Goal: Go to known website: Go to known website

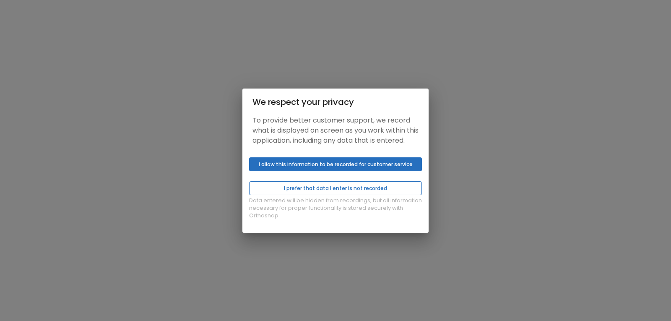
click at [319, 192] on button "I prefer that data I enter is not recorded" at bounding box center [335, 188] width 173 height 14
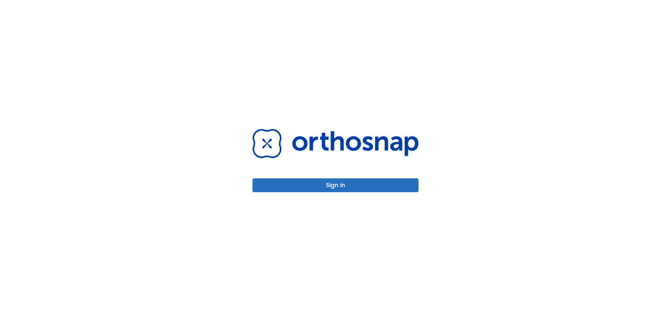
click at [322, 182] on button "Sign in" at bounding box center [335, 185] width 166 height 14
